Goal: Information Seeking & Learning: Learn about a topic

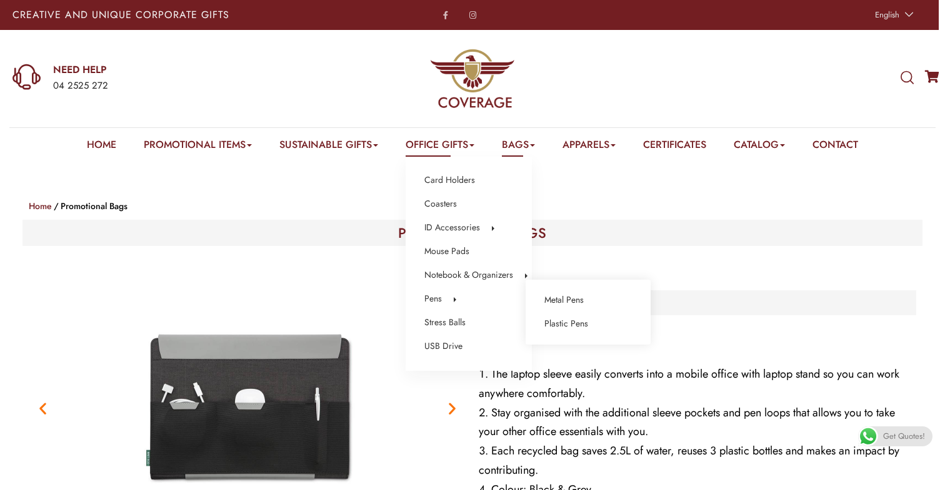
click at [445, 297] on li "Pens Metal Pens Plastic Pens" at bounding box center [468, 299] width 89 height 16
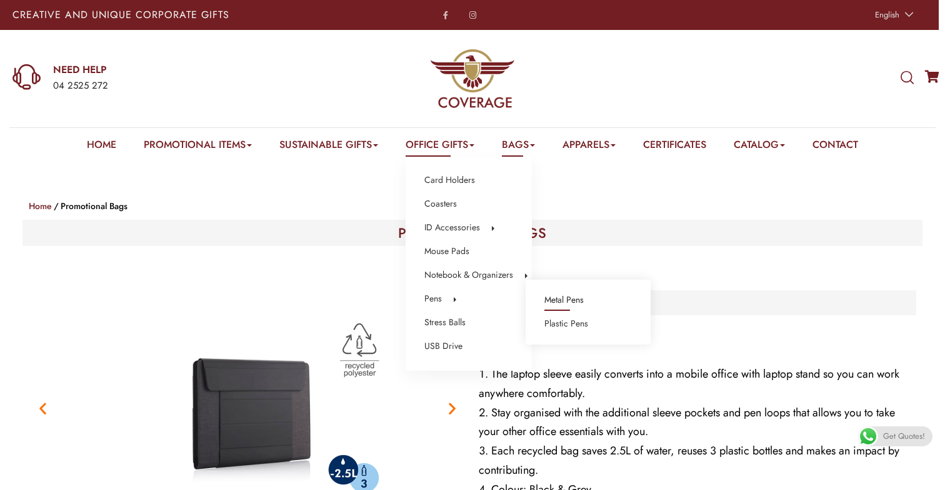
click at [558, 298] on link "Metal Pens" at bounding box center [563, 300] width 39 height 16
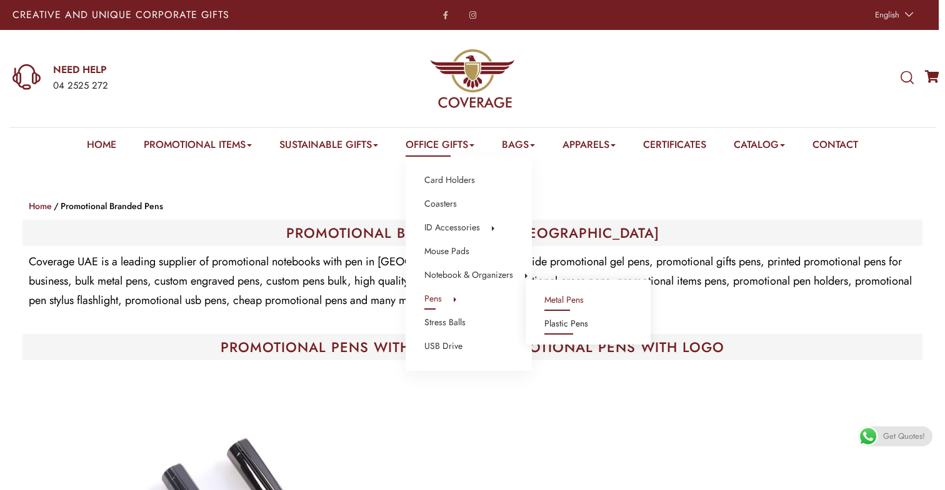
click at [575, 326] on link "Plastic Pens" at bounding box center [566, 324] width 44 height 16
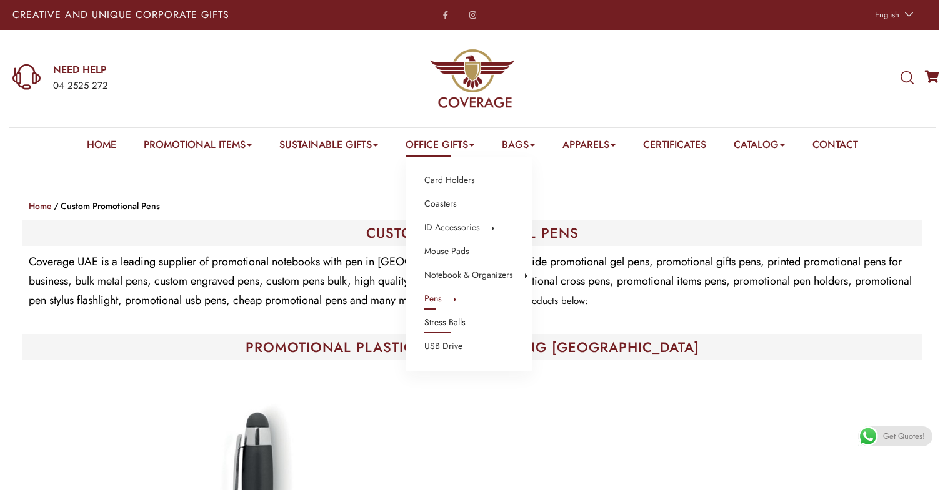
click at [447, 322] on link "Stress Balls" at bounding box center [444, 323] width 41 height 16
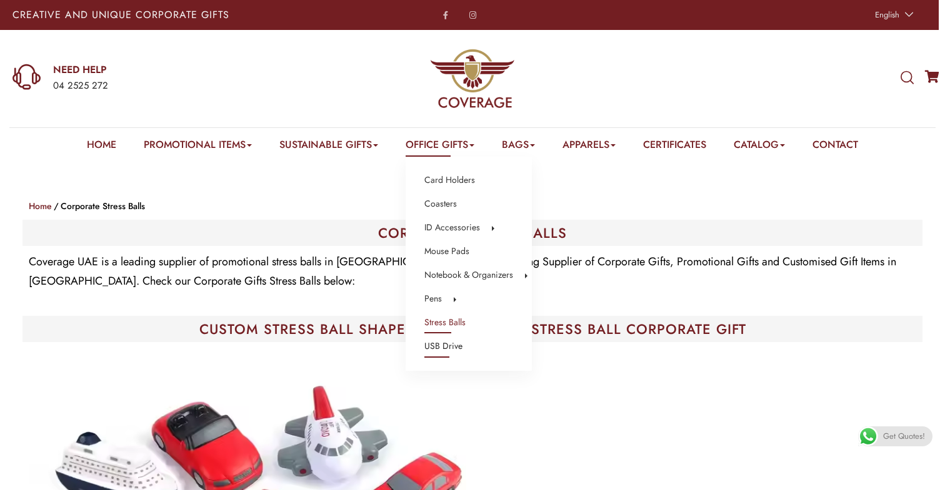
click at [444, 345] on link "USB Drive" at bounding box center [443, 347] width 38 height 16
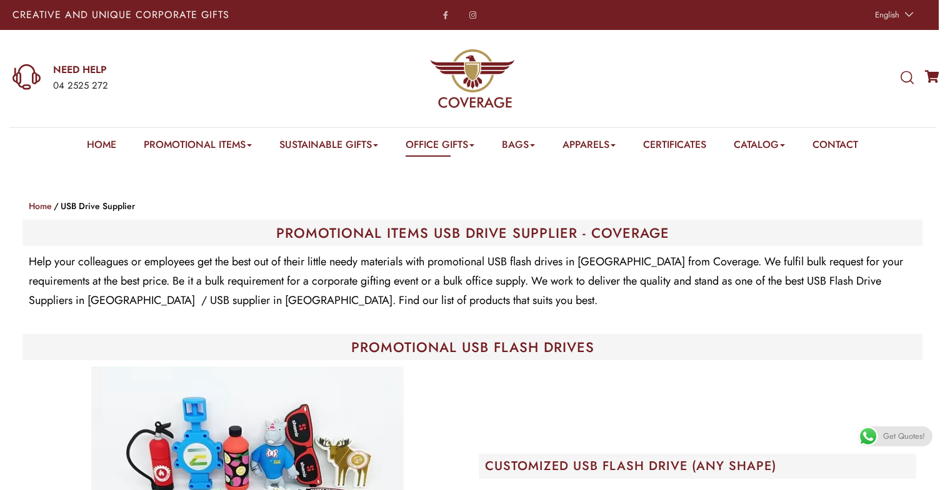
click at [469, 70] on img at bounding box center [472, 78] width 85 height 85
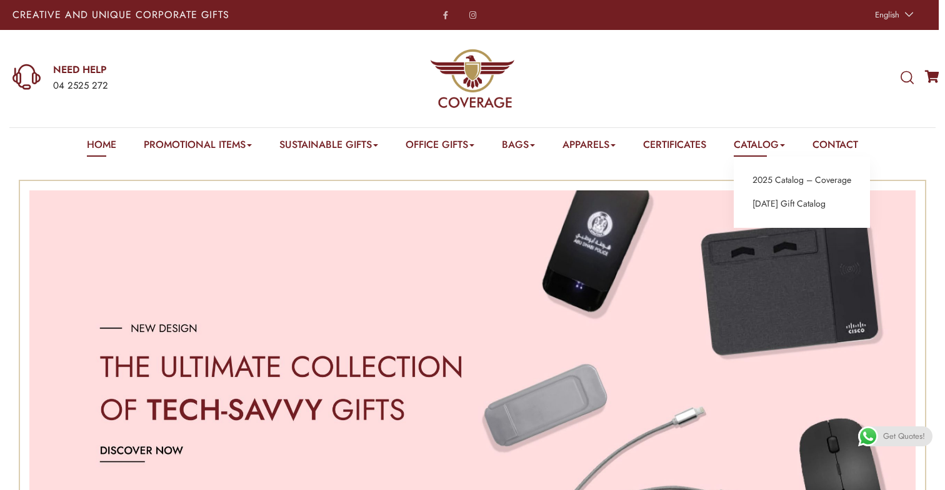
click at [781, 147] on link "Catalog" at bounding box center [758, 146] width 51 height 19
click at [790, 176] on link "2025 Catalog – Coverage" at bounding box center [801, 180] width 99 height 16
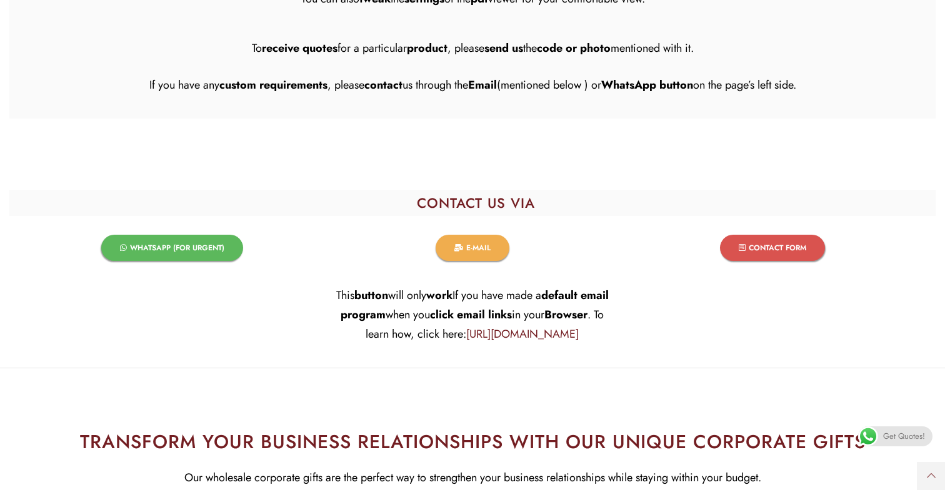
scroll to position [855, 0]
